Goal: Task Accomplishment & Management: Use online tool/utility

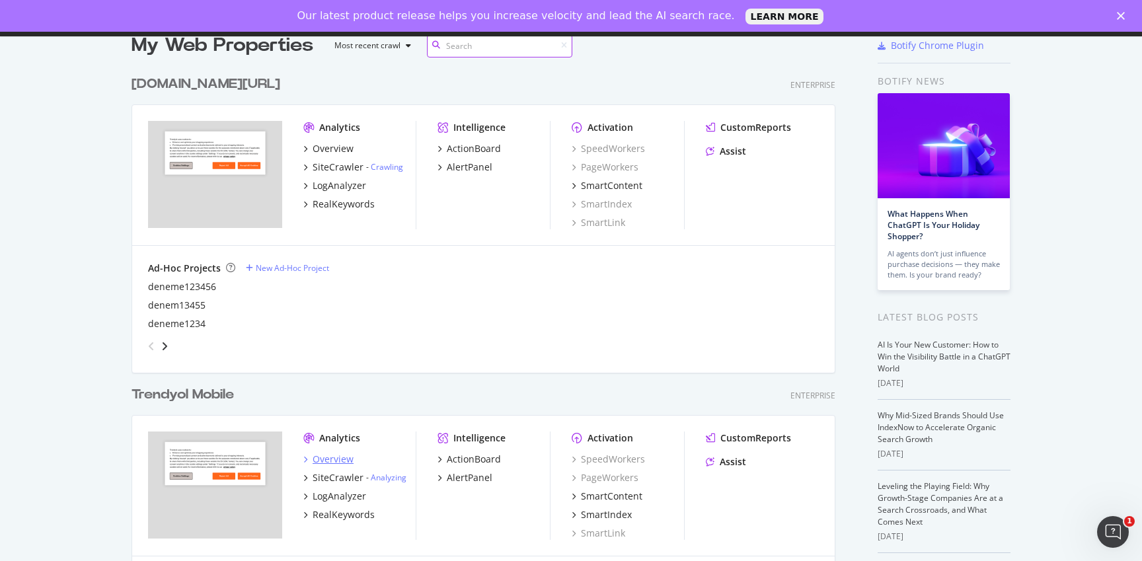
scroll to position [312, 0]
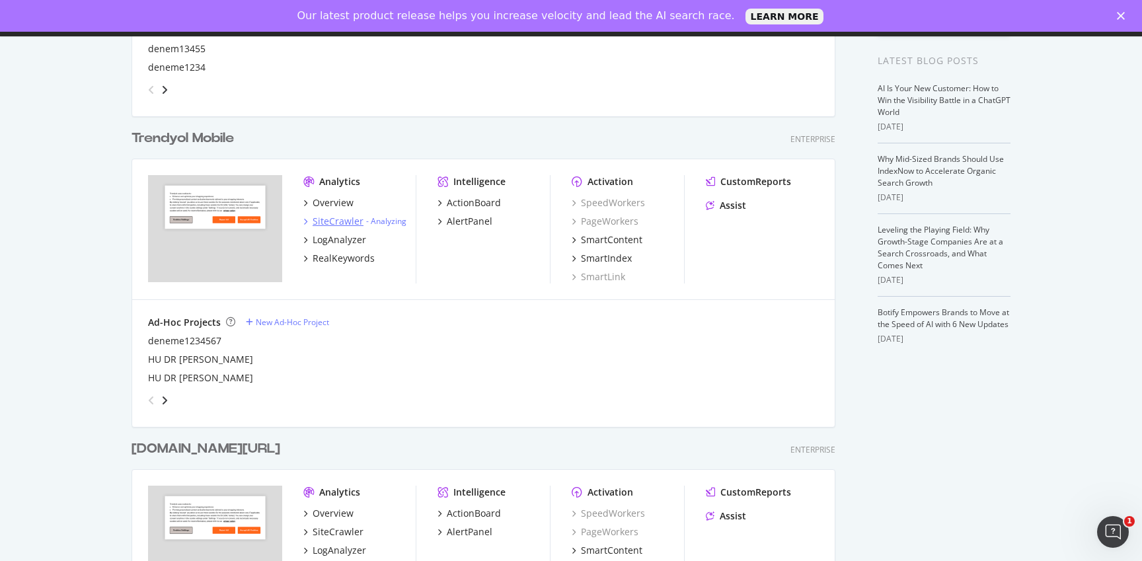
click at [344, 219] on div "SiteCrawler" at bounding box center [337, 221] width 51 height 13
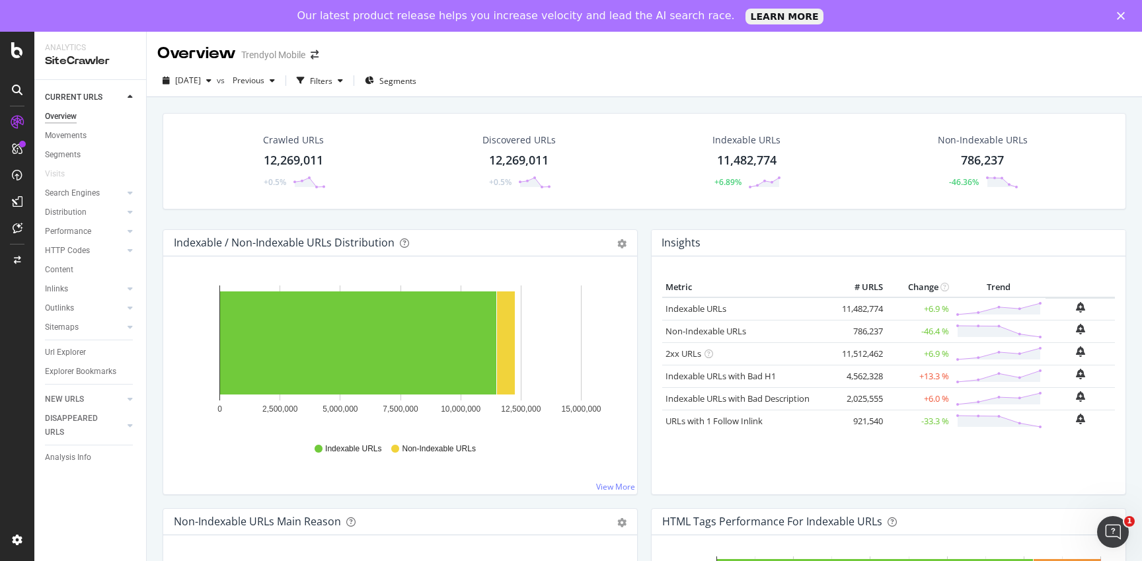
click at [86, 344] on div "Url Explorer" at bounding box center [95, 352] width 101 height 19
click at [84, 349] on div "Url Explorer" at bounding box center [65, 353] width 41 height 14
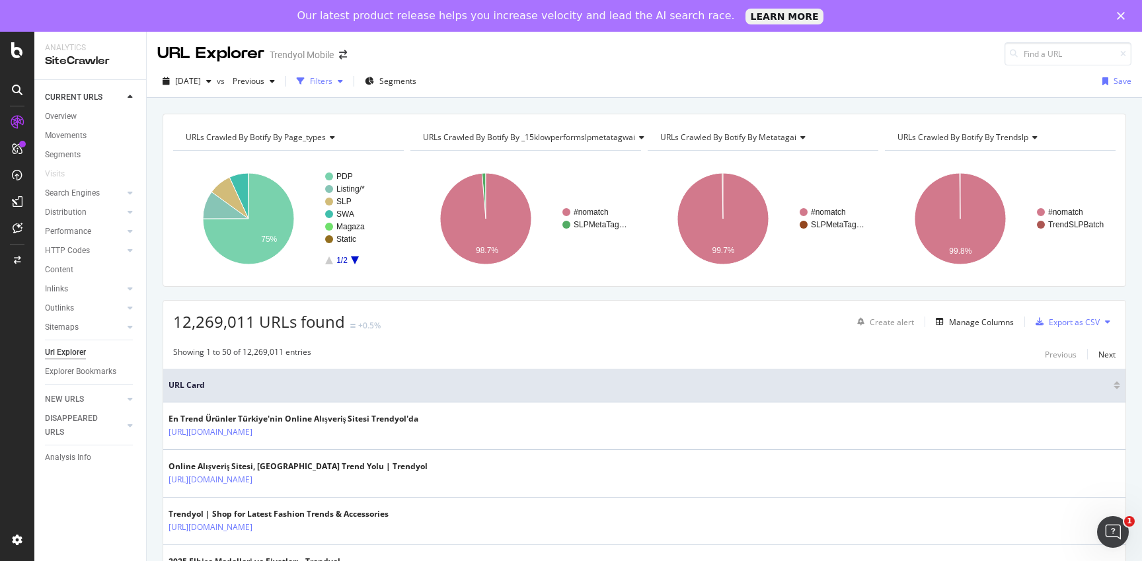
click at [332, 86] on div "Filters" at bounding box center [321, 80] width 22 height 11
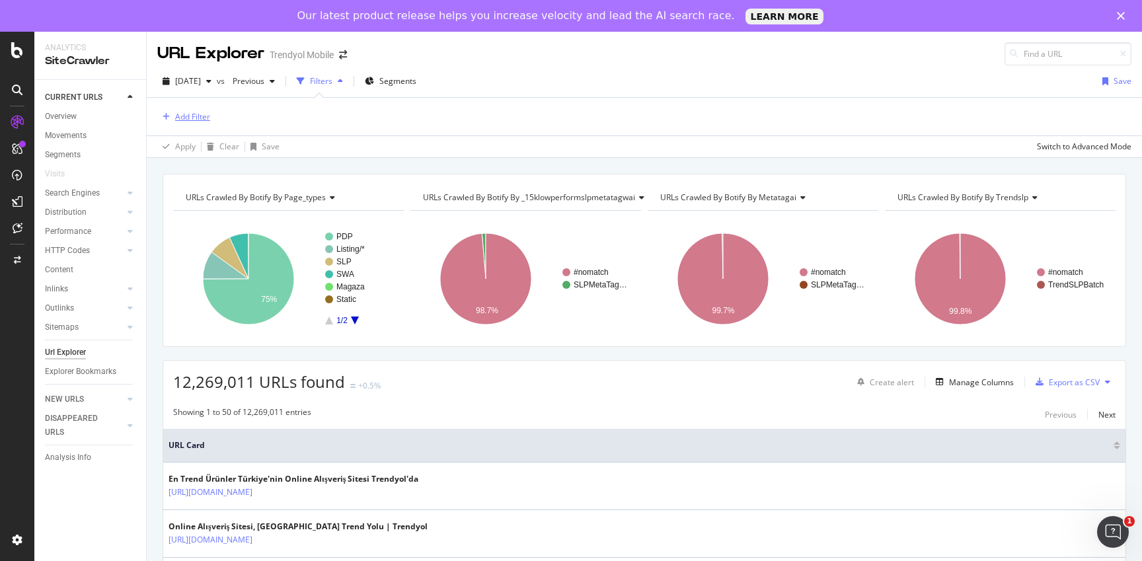
click at [190, 114] on div "Add Filter" at bounding box center [192, 116] width 35 height 11
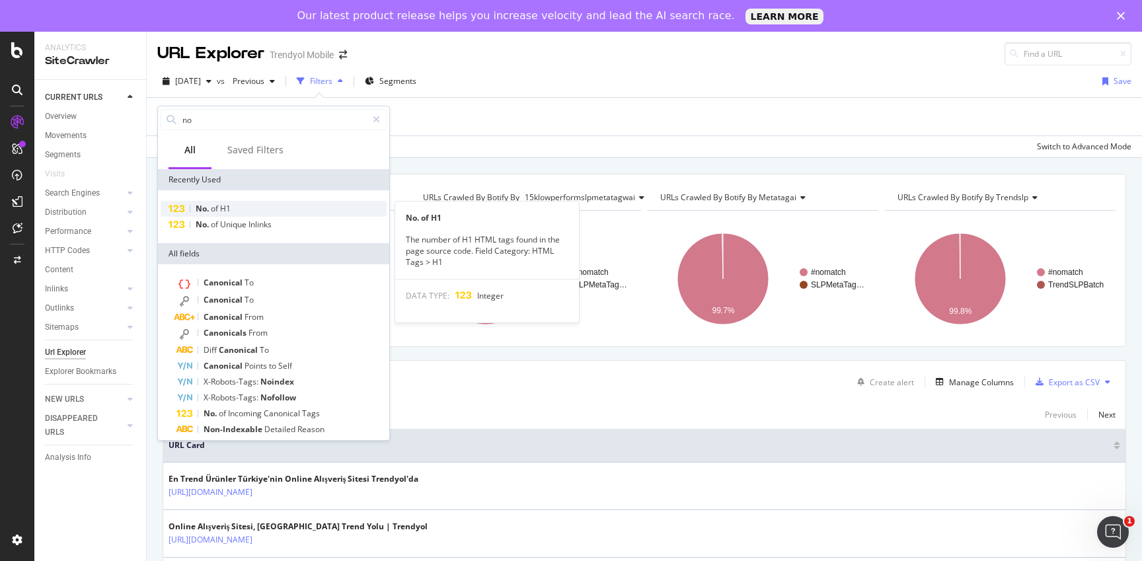
type input "no"
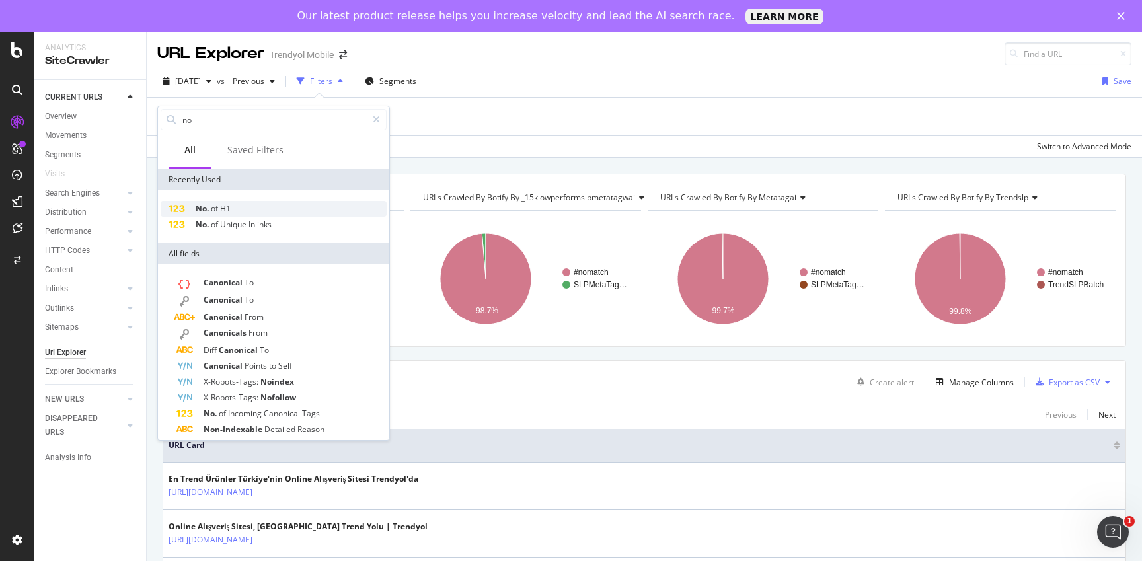
click at [228, 205] on span "H1" at bounding box center [225, 208] width 11 height 11
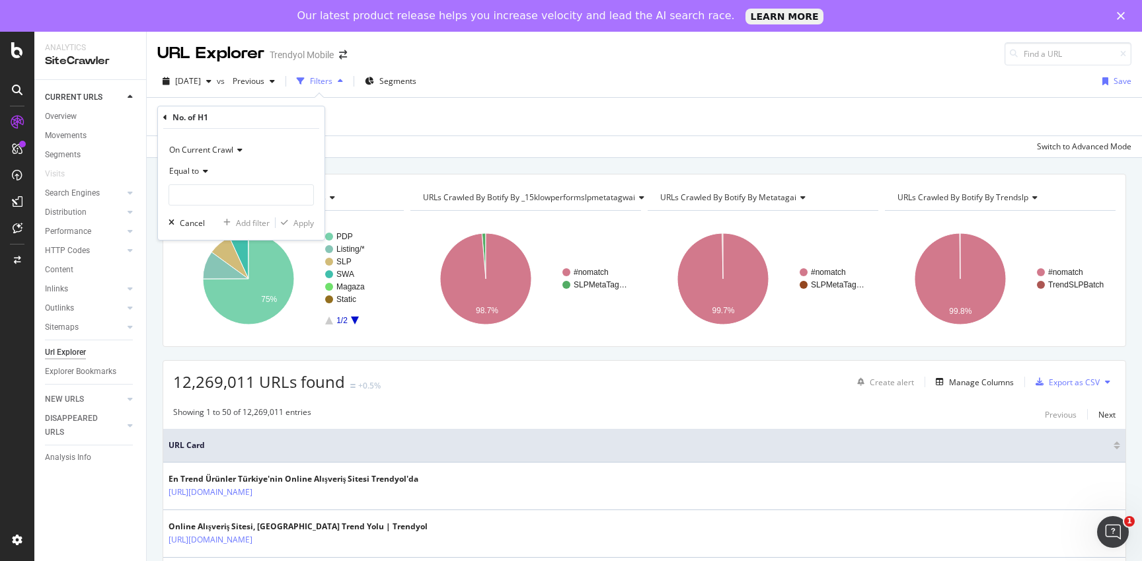
click at [206, 170] on icon at bounding box center [203, 171] width 9 height 8
